Goal: Task Accomplishment & Management: Complete application form

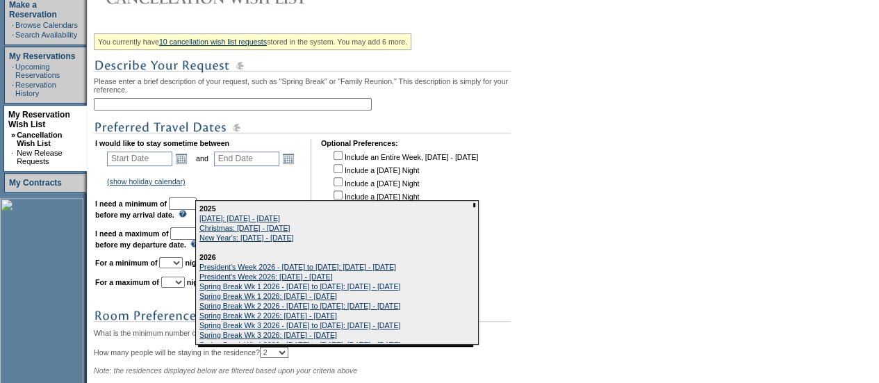
scroll to position [229, 0]
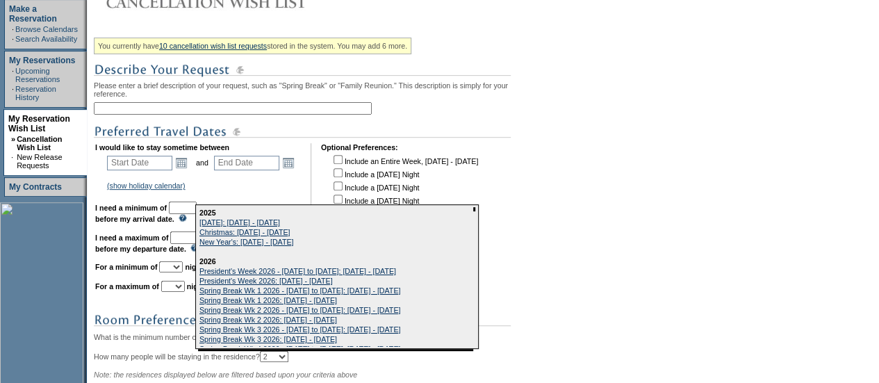
click at [180, 104] on div "You currently have 10 cancellation wish list requests stored in the system. You…" at bounding box center [314, 271] width 441 height 477
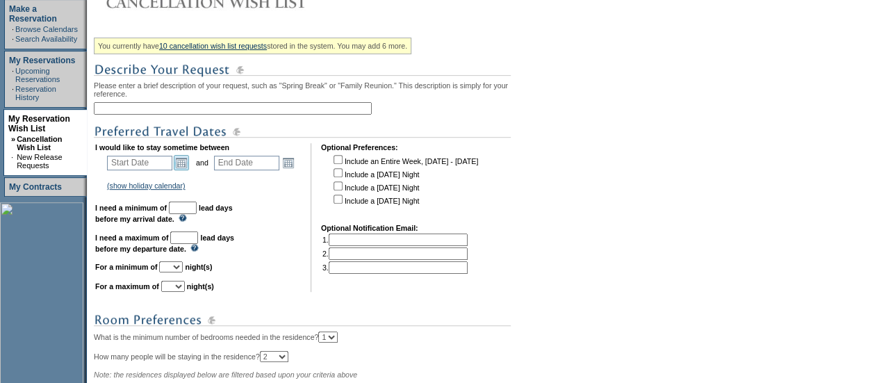
click at [183, 170] on link "Open the calendar popup." at bounding box center [181, 162] width 15 height 15
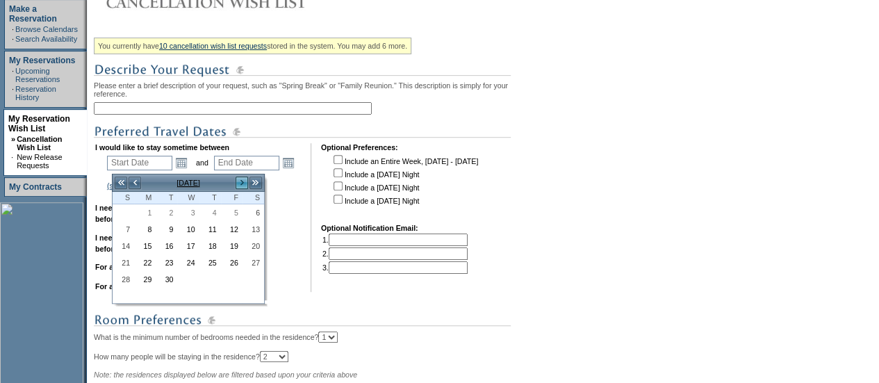
click at [237, 185] on link ">" at bounding box center [242, 183] width 14 height 14
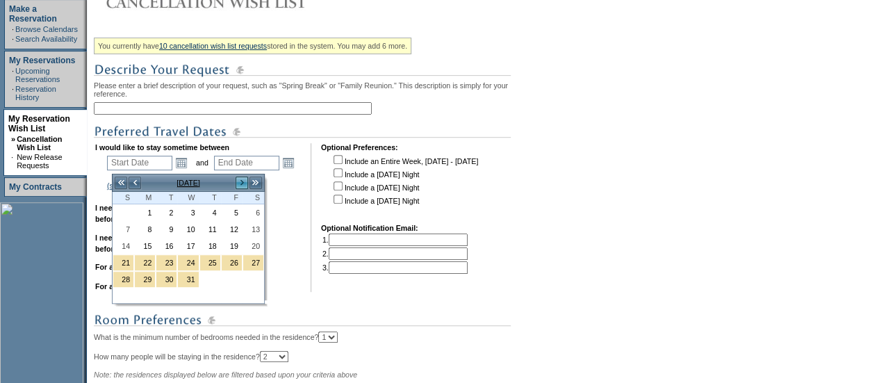
click at [237, 185] on link ">" at bounding box center [242, 183] width 14 height 14
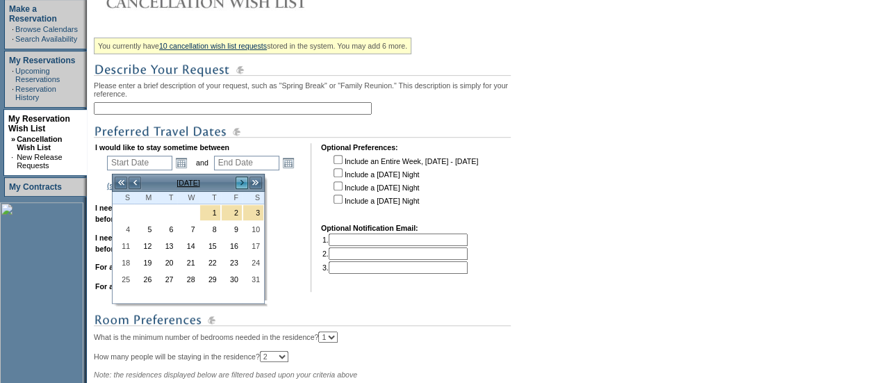
click at [237, 185] on link ">" at bounding box center [242, 183] width 14 height 14
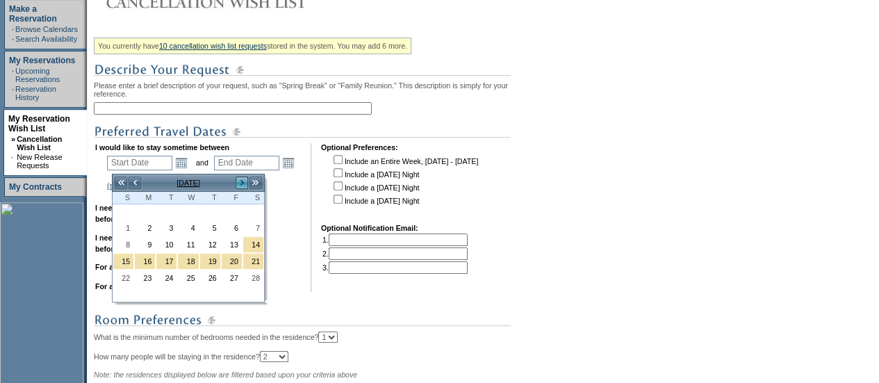
click at [237, 185] on link ">" at bounding box center [242, 183] width 14 height 14
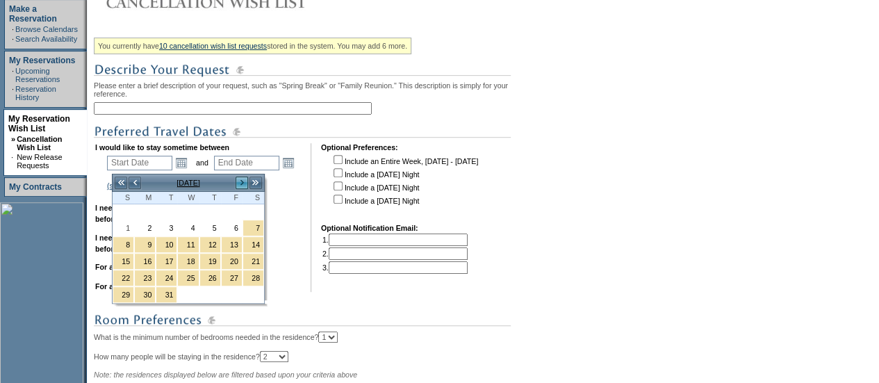
click at [237, 185] on link ">" at bounding box center [242, 183] width 14 height 14
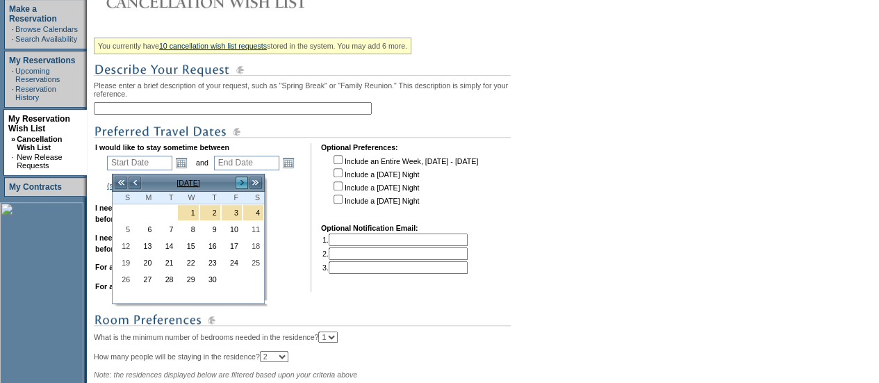
click at [237, 185] on link ">" at bounding box center [242, 183] width 14 height 14
click at [195, 259] on link "20" at bounding box center [188, 262] width 20 height 15
type input "[DATE]"
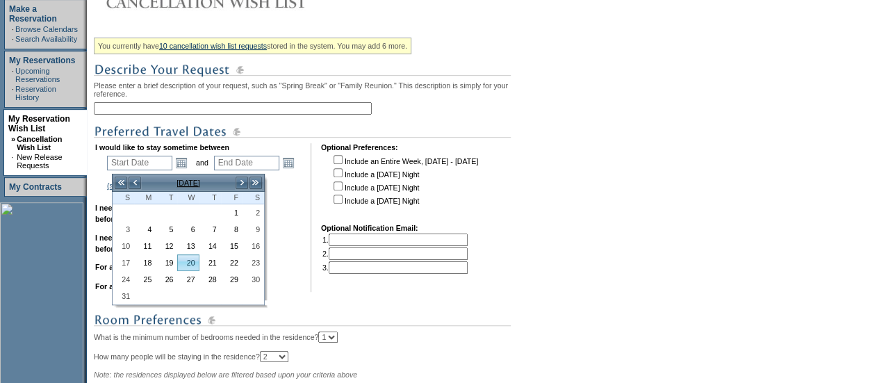
type input "[DATE]"
type input "261"
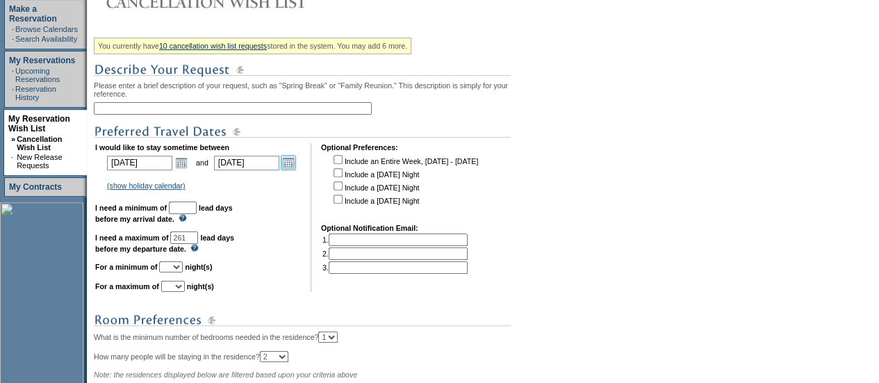
click at [291, 162] on link "Open the calendar popup." at bounding box center [288, 162] width 15 height 15
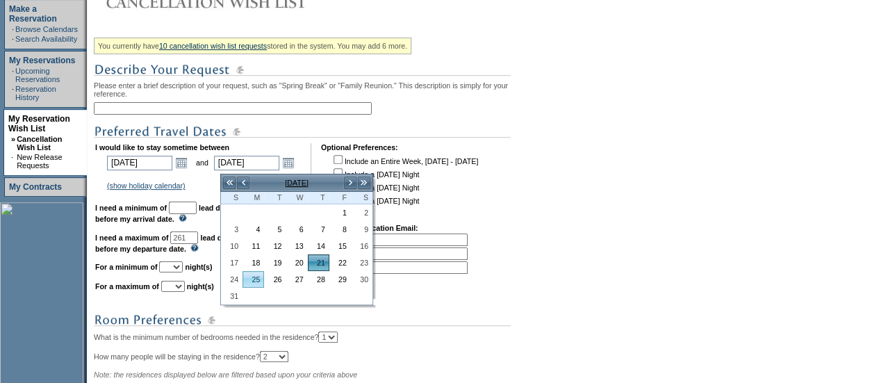
click at [254, 274] on link "25" at bounding box center [253, 279] width 20 height 15
type input "[DATE]"
type input "265"
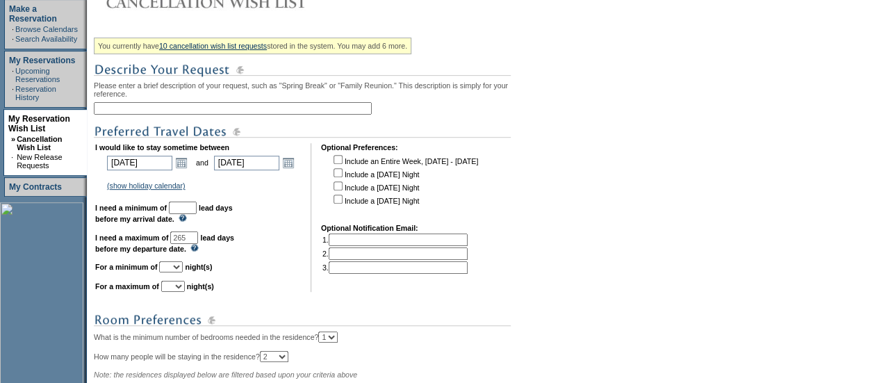
click at [197, 214] on input "text" at bounding box center [183, 207] width 28 height 13
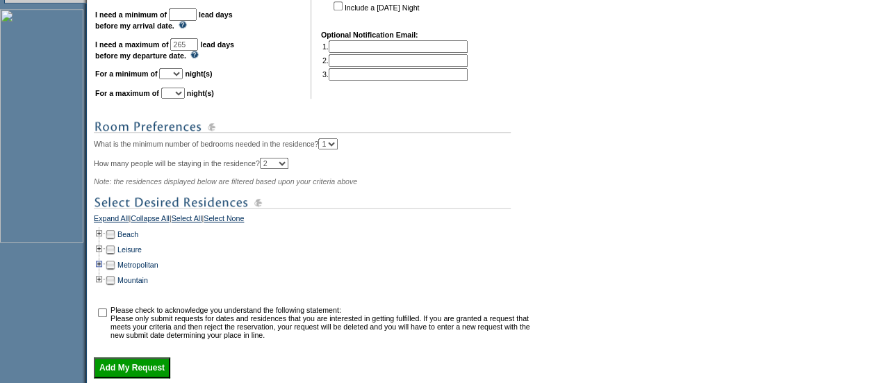
click at [105, 272] on td at bounding box center [99, 264] width 11 height 15
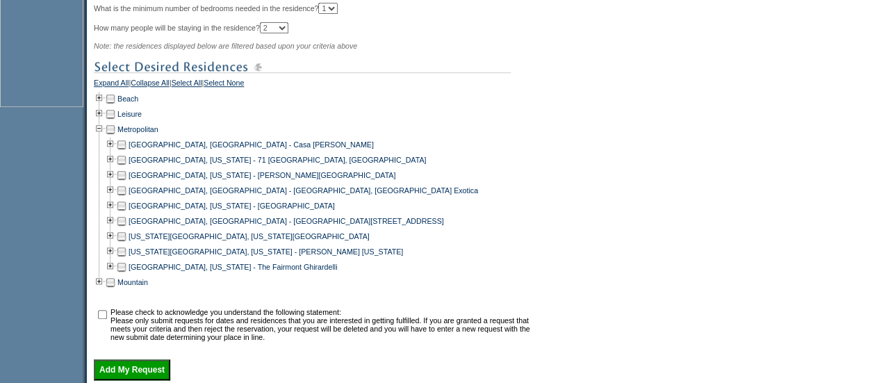
scroll to position [578, 0]
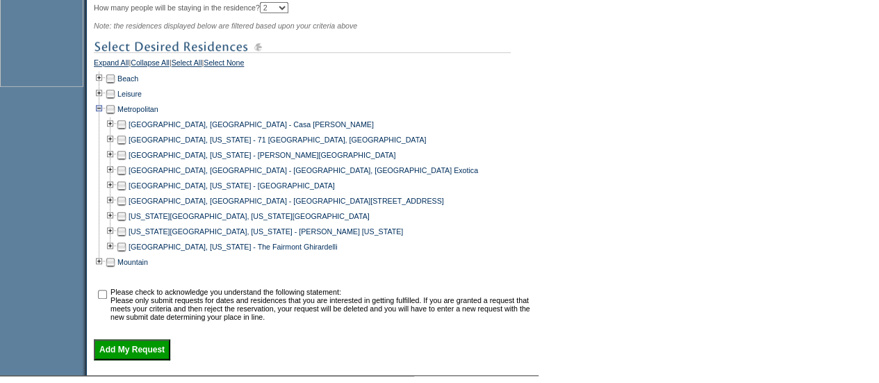
click at [101, 115] on td at bounding box center [99, 108] width 11 height 15
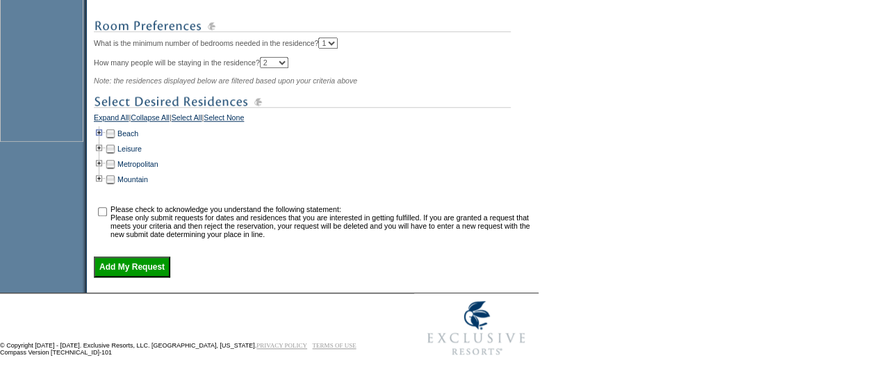
click at [104, 129] on td at bounding box center [99, 133] width 11 height 15
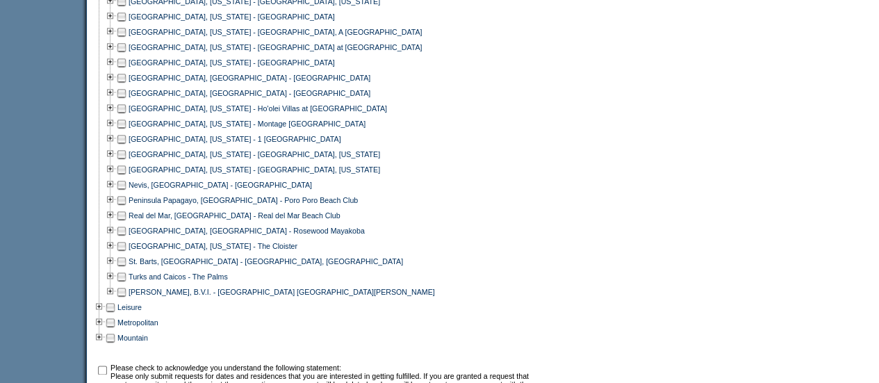
scroll to position [777, 0]
